Goal: Navigation & Orientation: Understand site structure

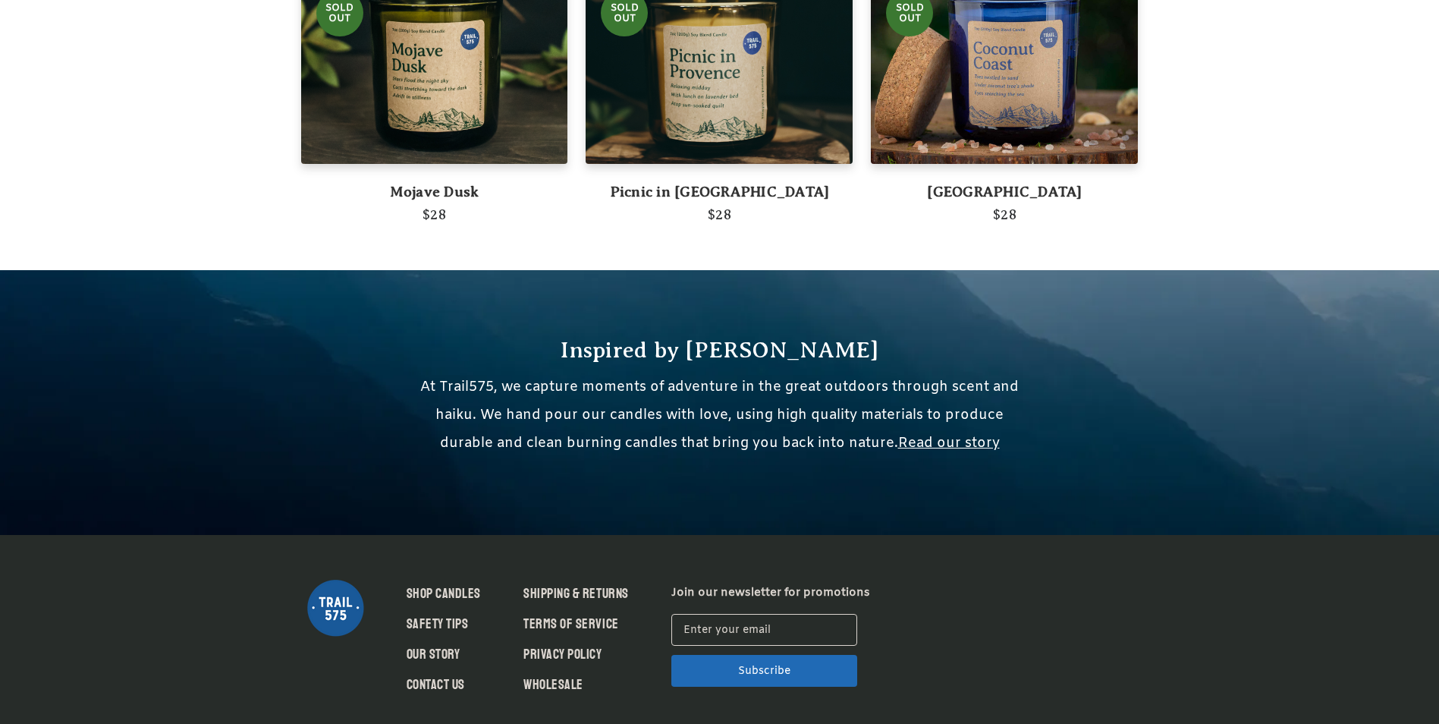
scroll to position [1226, 0]
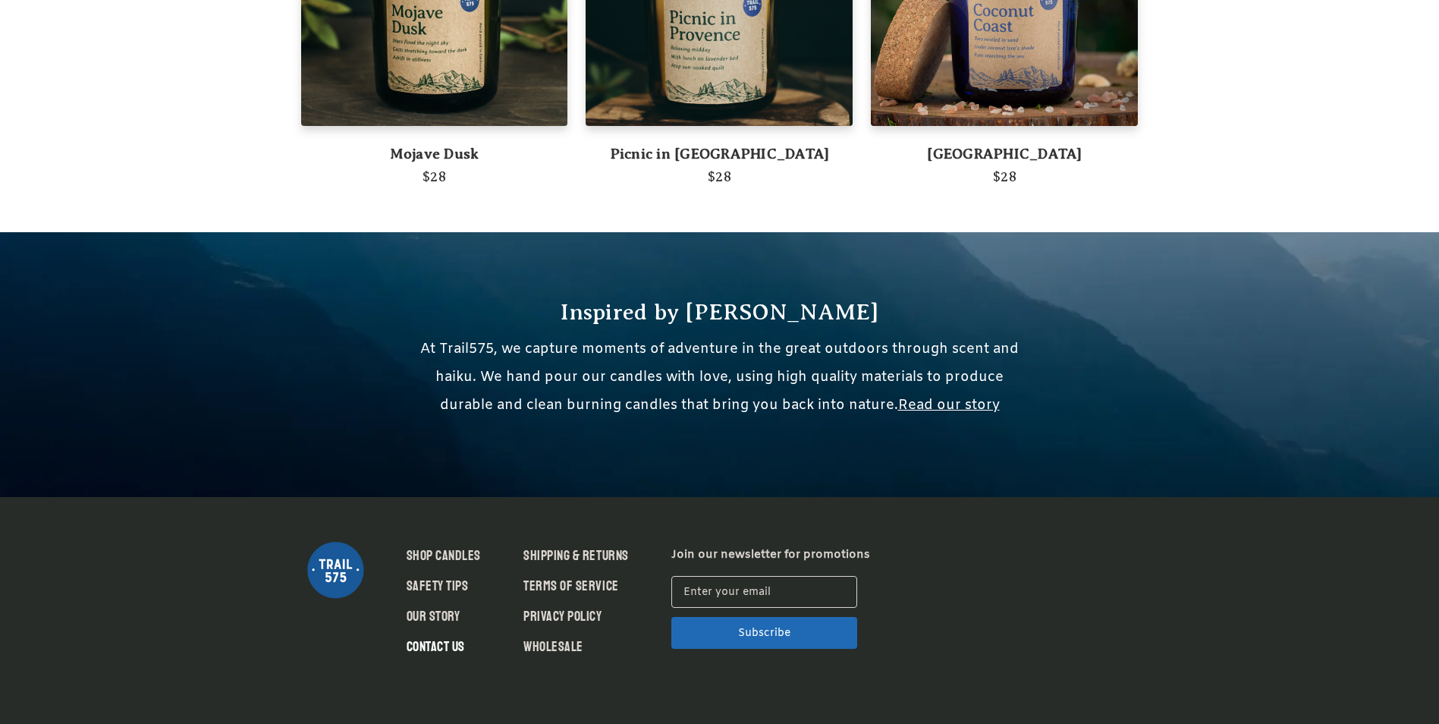
click at [444, 644] on link "Contact Us" at bounding box center [435, 646] width 58 height 20
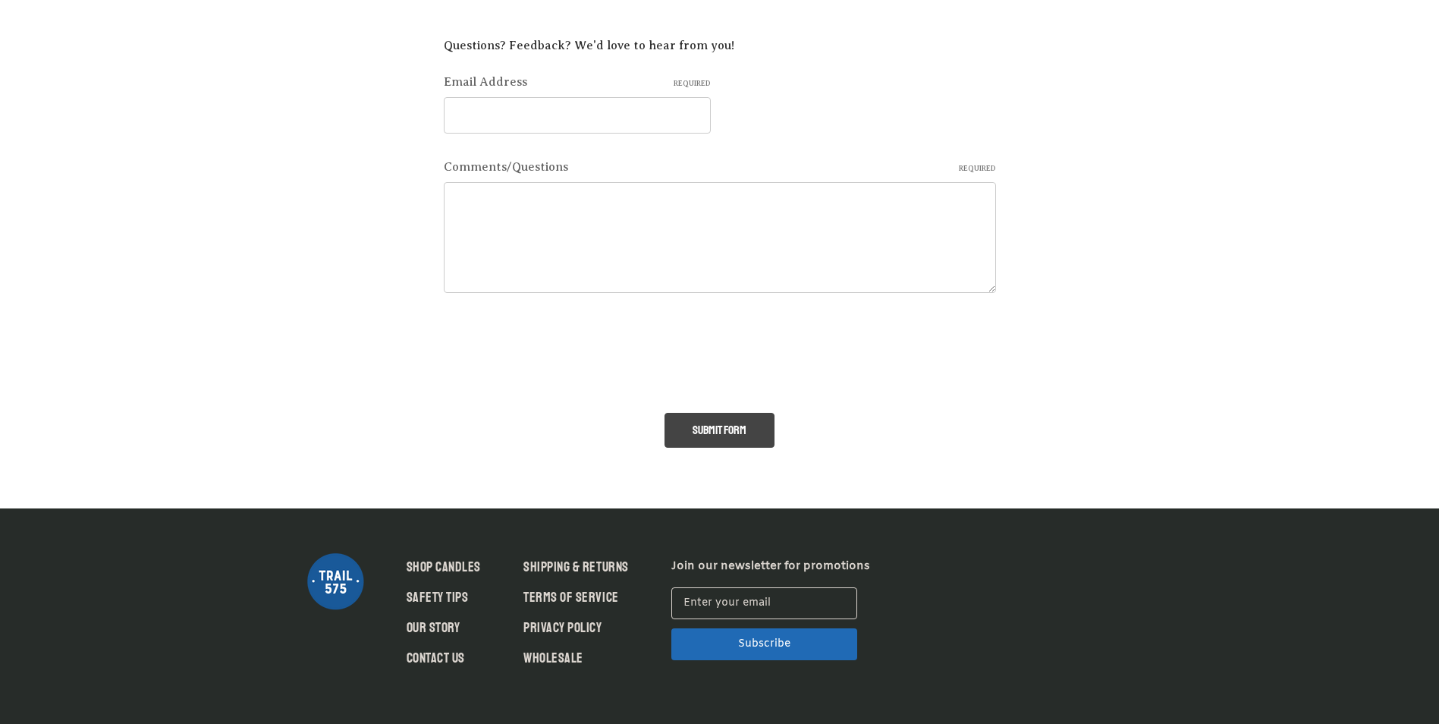
scroll to position [259, 0]
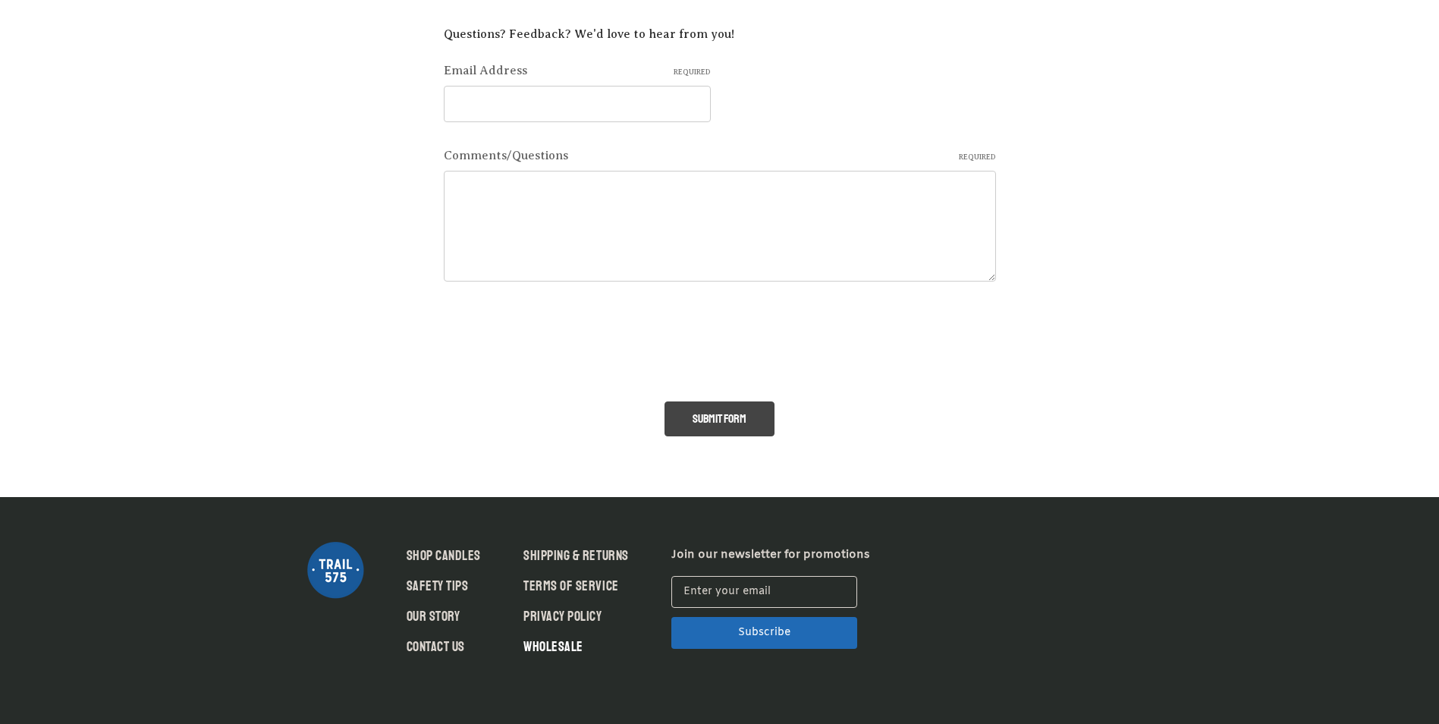
click at [557, 645] on link "Wholesale" at bounding box center [553, 646] width 60 height 20
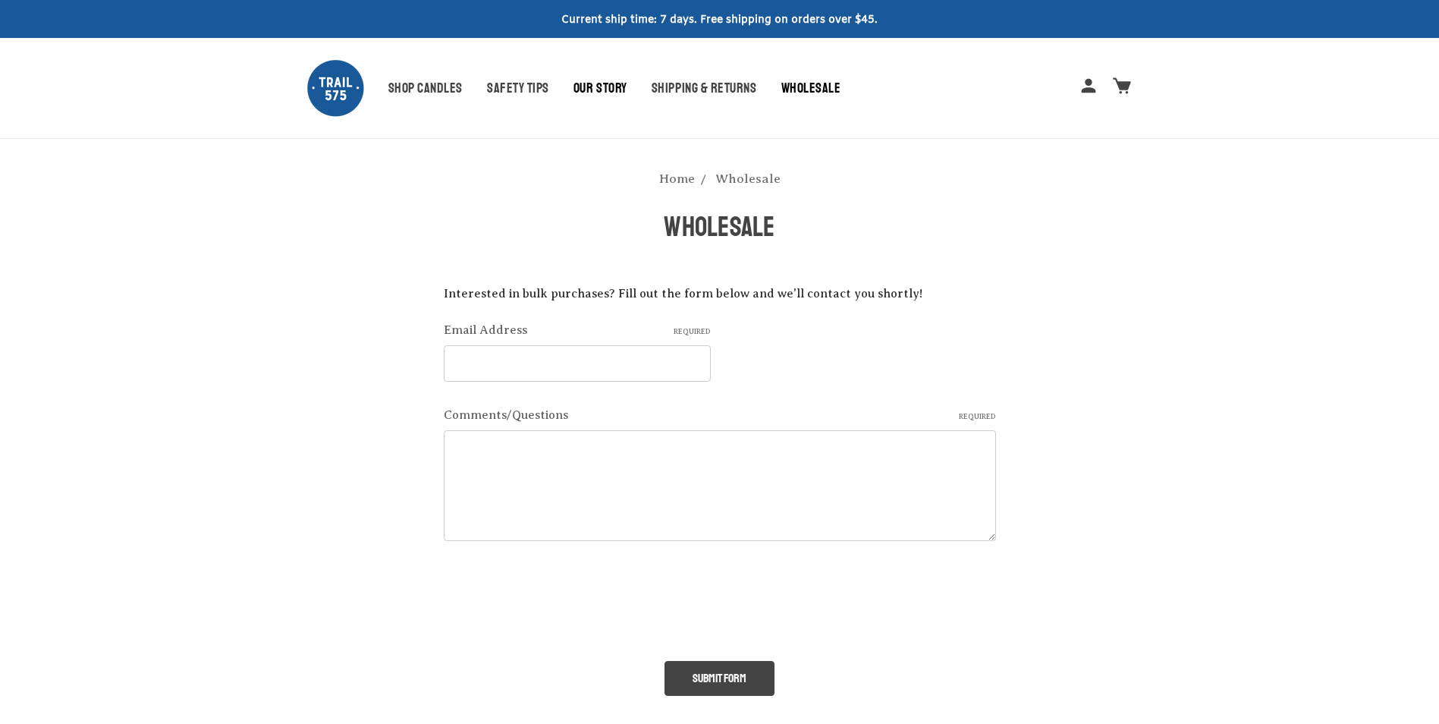
click at [612, 83] on link "Our Story" at bounding box center [612, 88] width 78 height 20
